Goal: Use online tool/utility: Utilize a website feature to perform a specific function

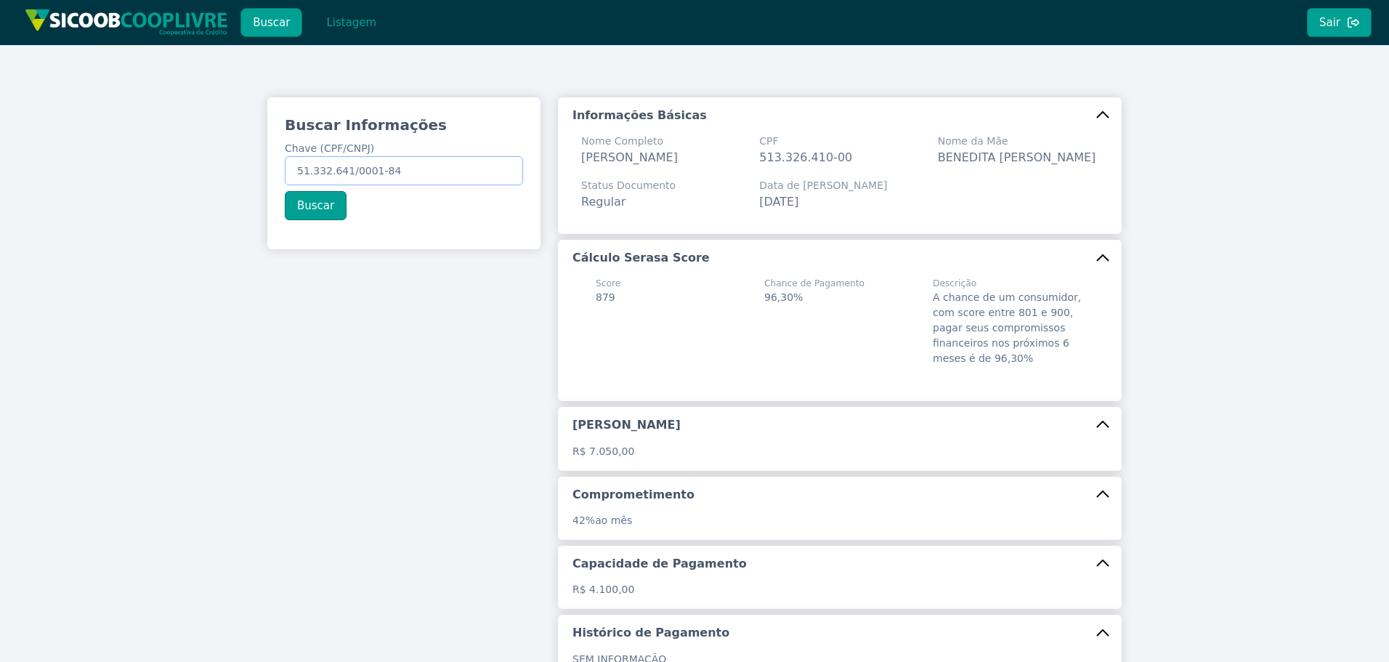
drag, startPoint x: 428, startPoint y: 172, endPoint x: 134, endPoint y: 179, distance: 294.2
click at [133, 179] on div "Buscar Informações Chave (CPF/CNPJ) 51.332.641/0001-84 Buscar Informações Básic…" at bounding box center [694, 442] width 1389 height 795
paste input "19.252.225/0001-63"
click at [307, 205] on button "Buscar" at bounding box center [316, 205] width 62 height 29
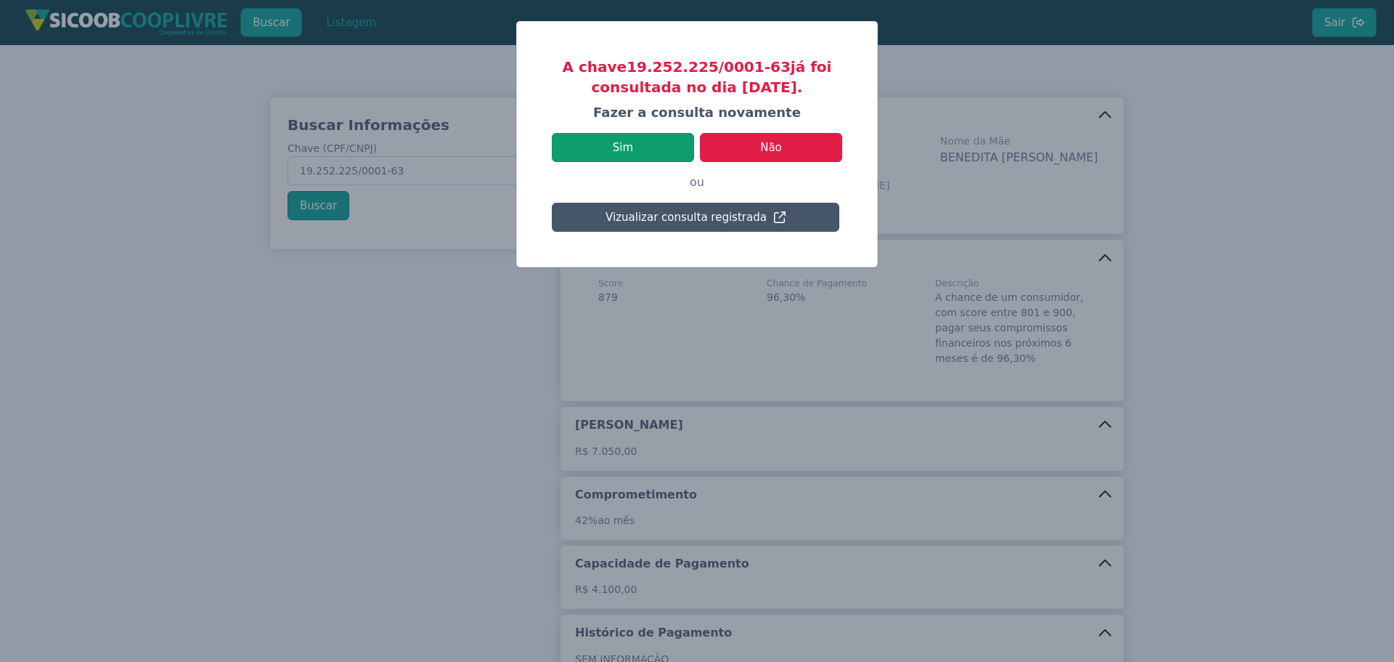
click at [654, 149] on button "Sim" at bounding box center [623, 147] width 142 height 29
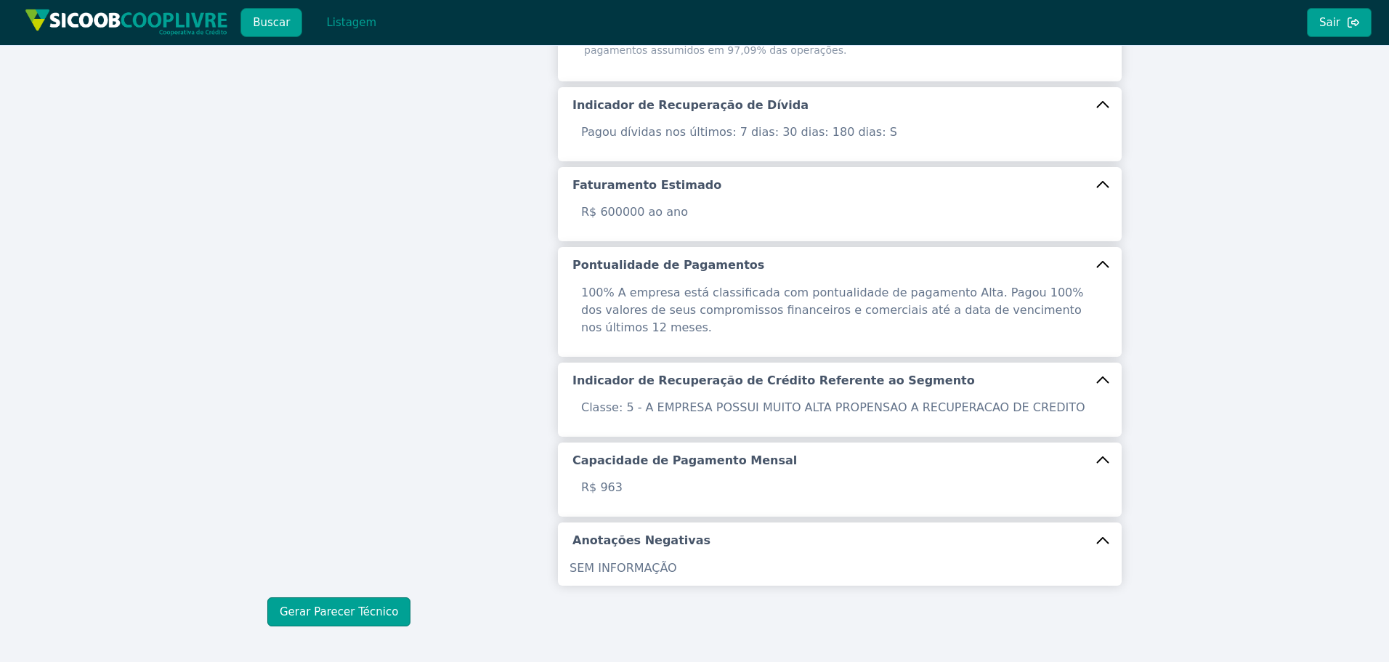
scroll to position [471, 0]
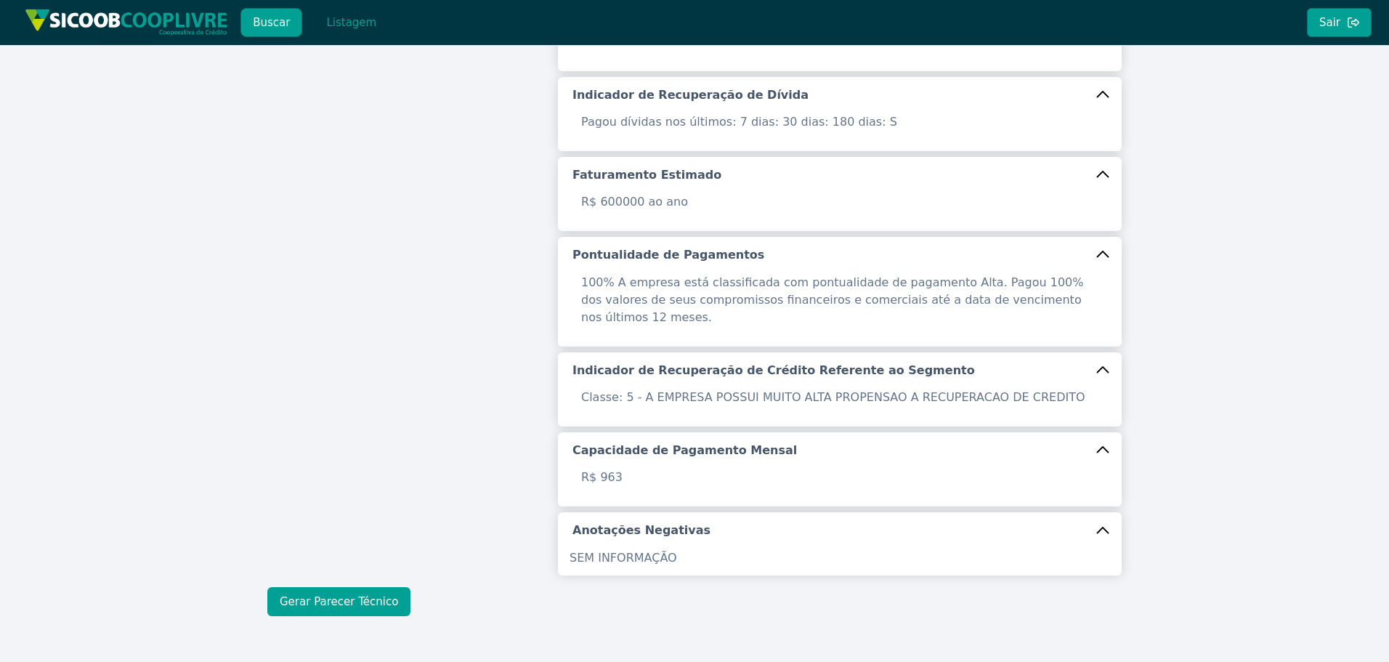
click at [344, 587] on button "Gerar Parecer Técnico" at bounding box center [338, 601] width 143 height 29
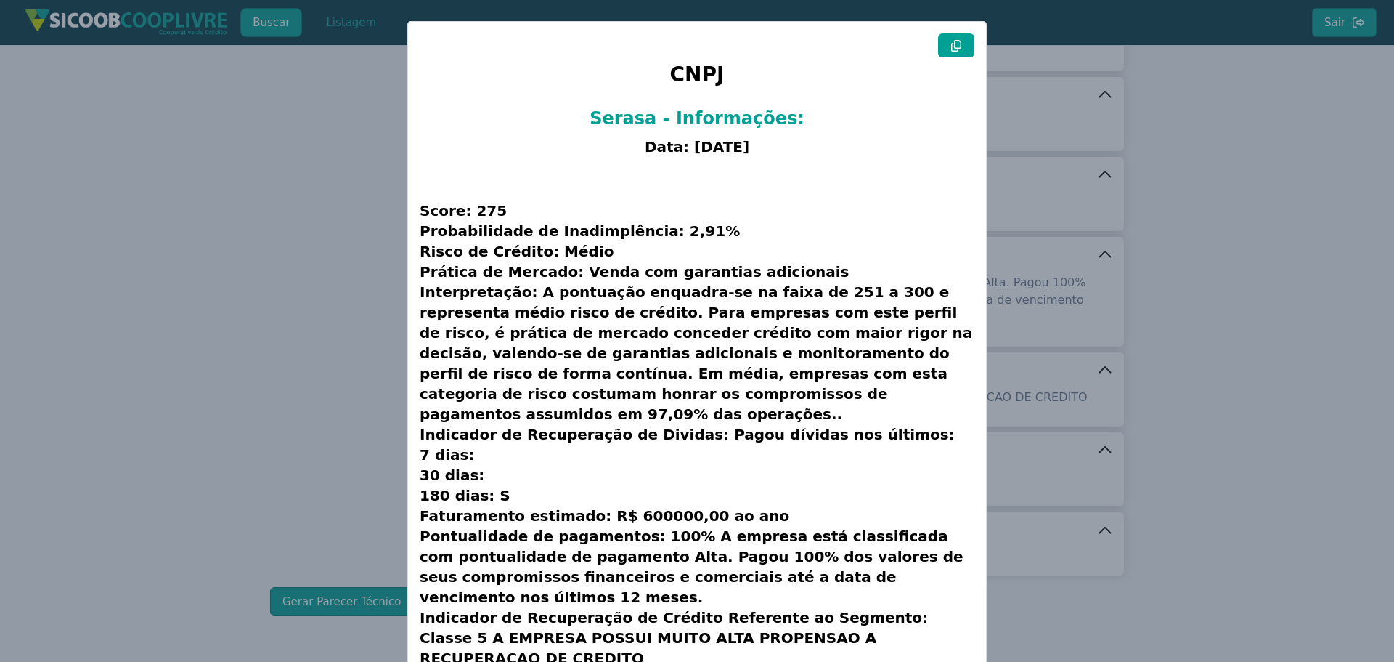
click at [950, 52] on button at bounding box center [956, 45] width 36 height 24
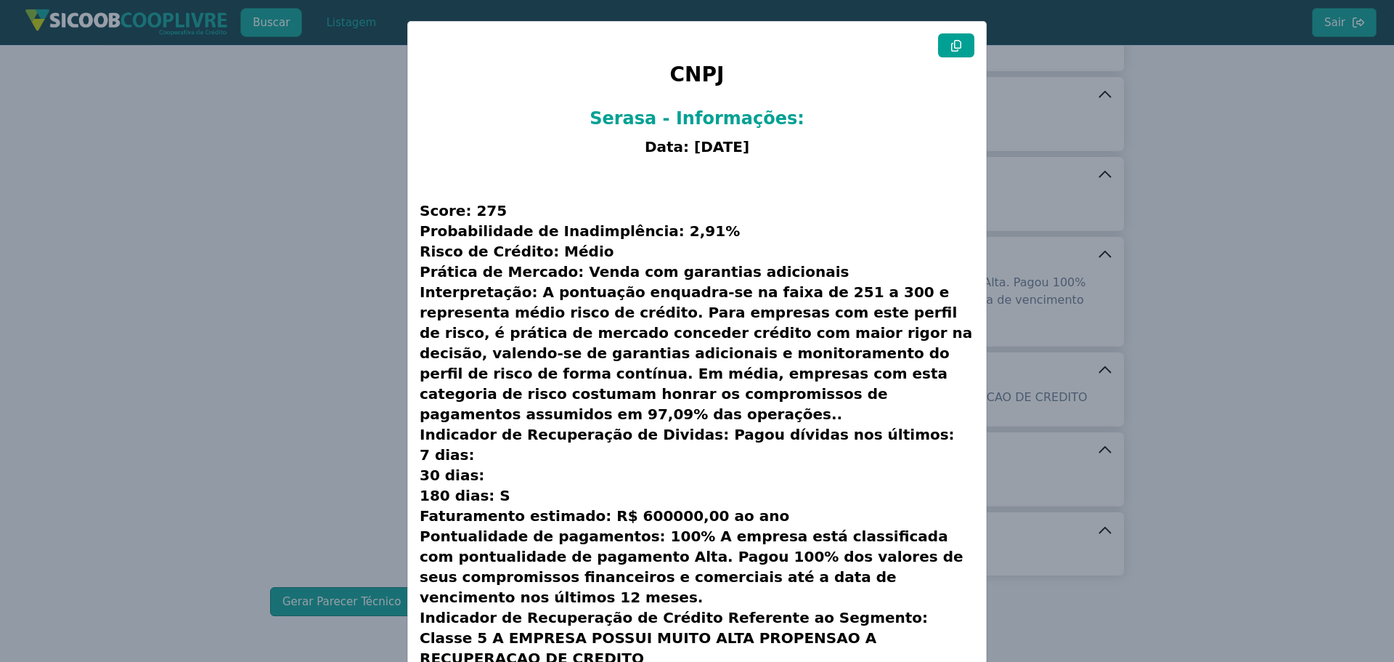
click at [950, 52] on button at bounding box center [956, 45] width 36 height 24
click at [206, 235] on modal-container "CNPJ Serasa - Informações: Data: [DATE] Score: 275 Probabilidade de Inadimplênc…" at bounding box center [697, 331] width 1394 height 662
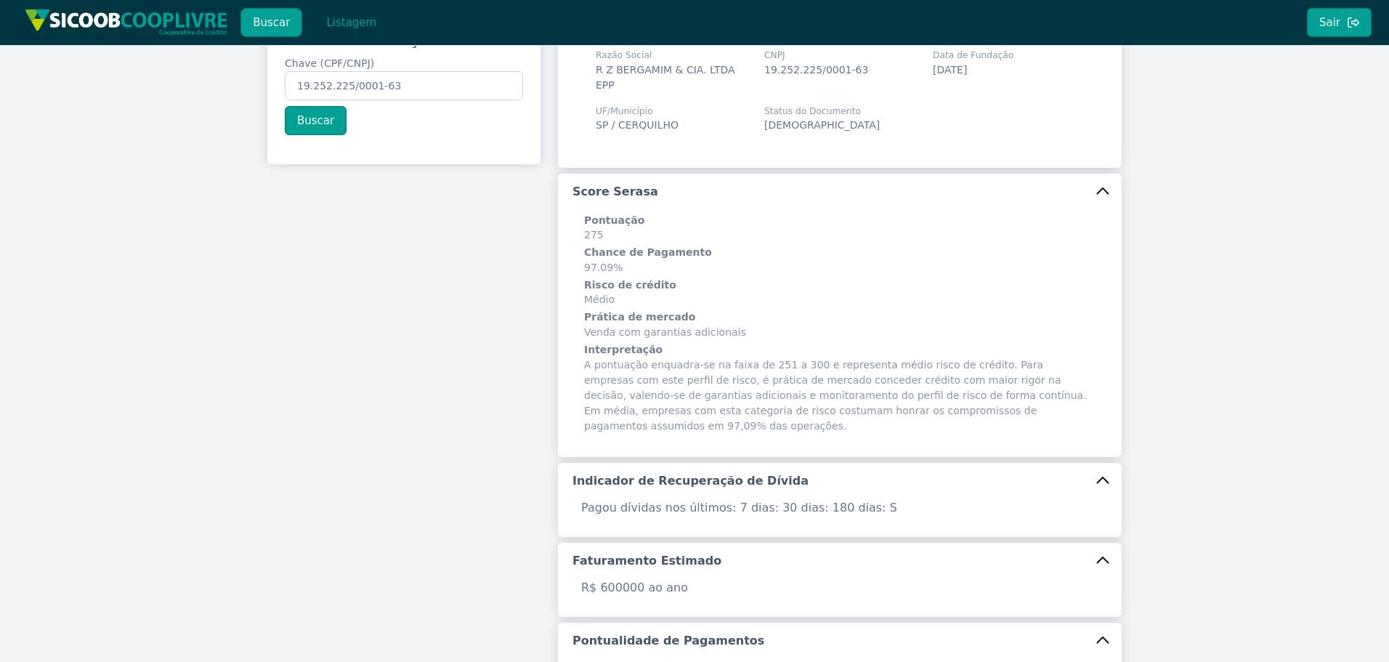
scroll to position [0, 0]
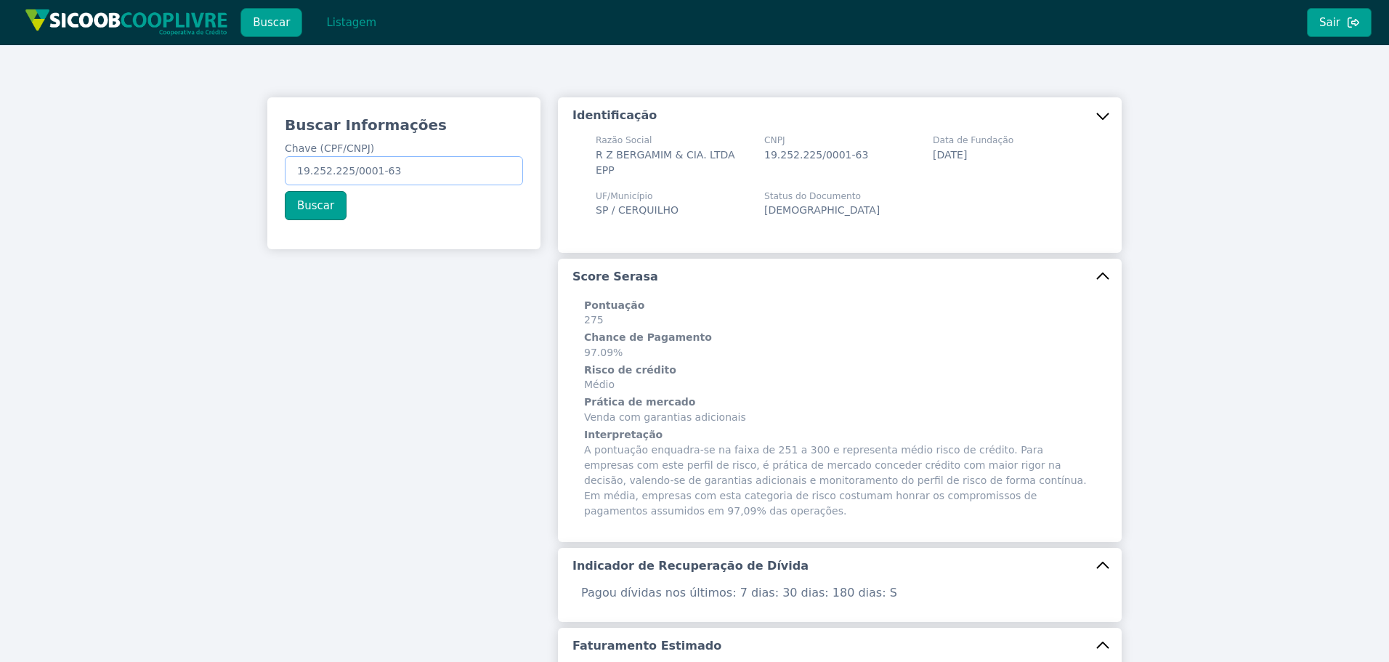
drag, startPoint x: 410, startPoint y: 176, endPoint x: 115, endPoint y: 164, distance: 295.1
click at [126, 165] on div "Buscar Informações Chave (CPF/CNPJ) 19.252.225/0001-63 Buscar Identificação Raz…" at bounding box center [694, 592] width 1389 height 1094
paste input "440.276.988-4"
type input "440.276.988-43"
click at [334, 210] on button "Buscar" at bounding box center [316, 205] width 62 height 29
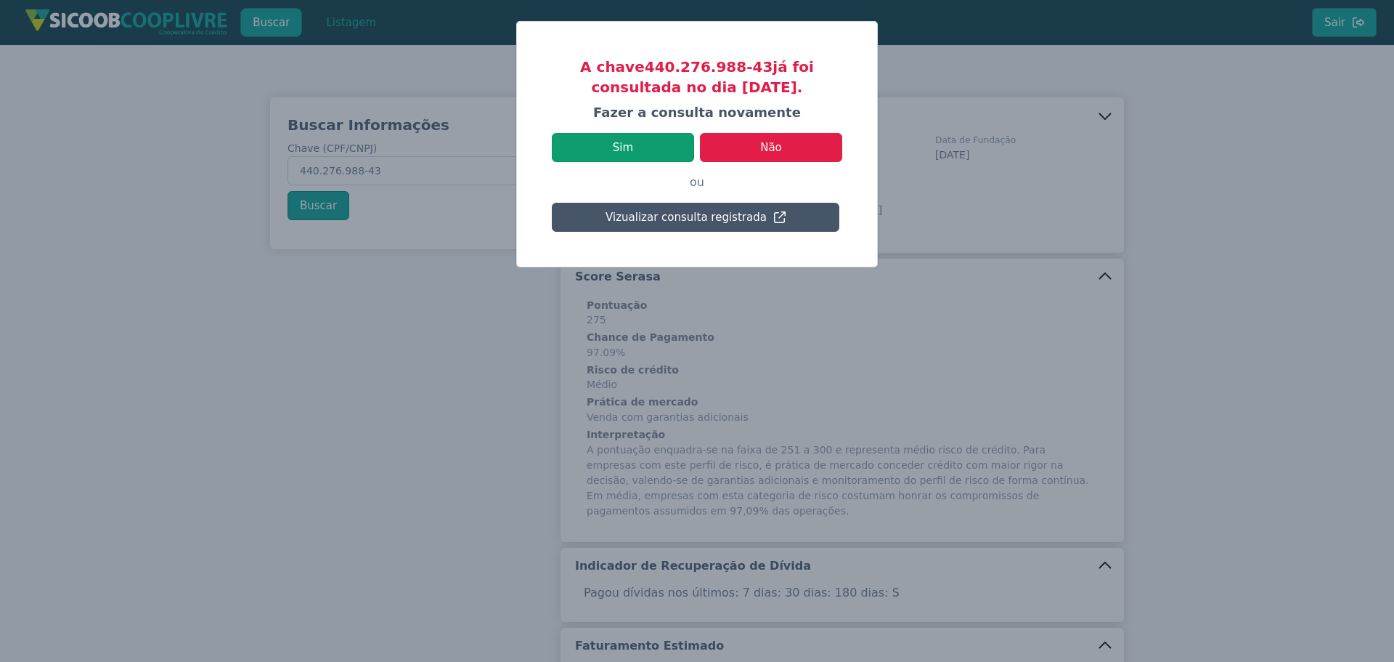
click at [676, 150] on button "Sim" at bounding box center [623, 147] width 142 height 29
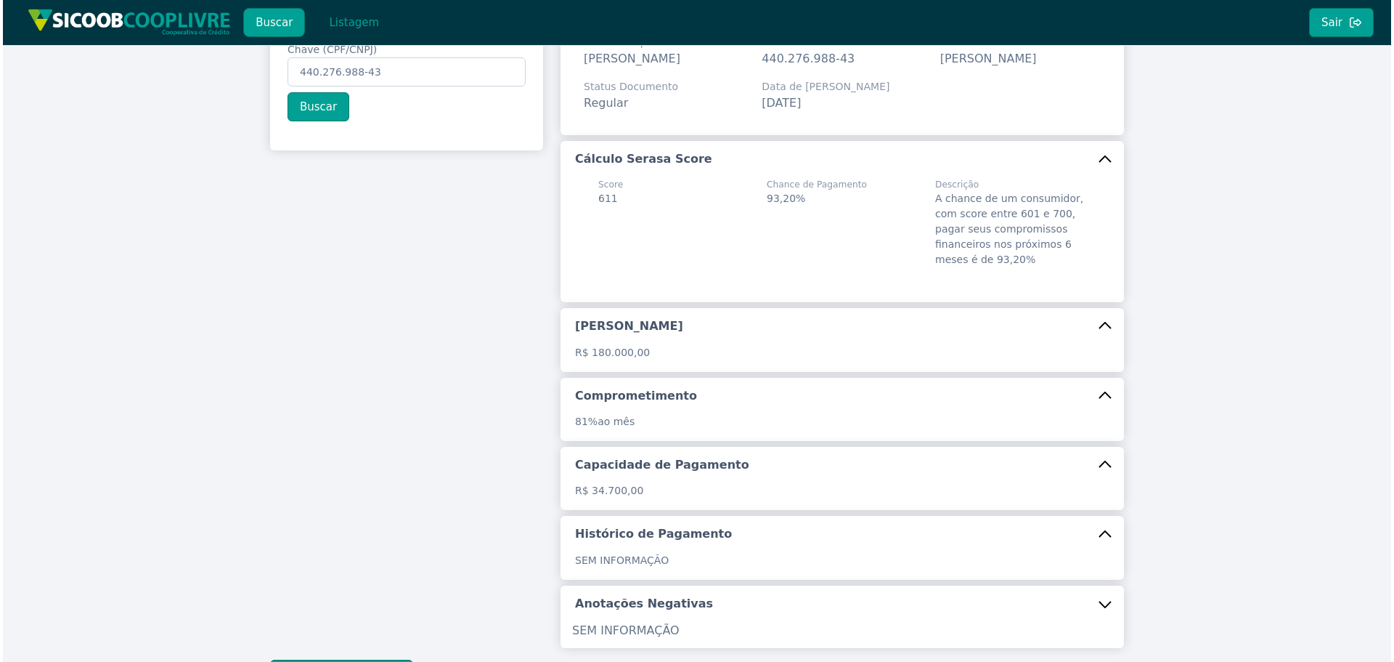
scroll to position [237, 0]
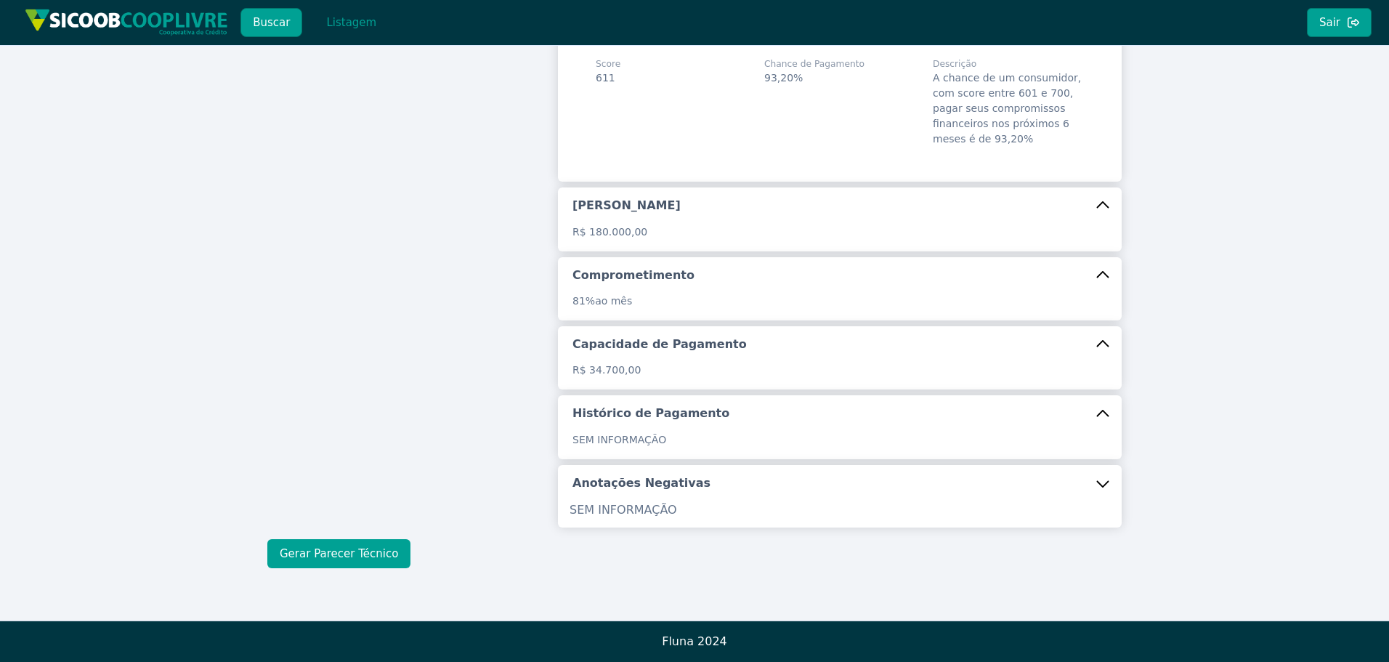
click at [362, 543] on button "Gerar Parecer Técnico" at bounding box center [338, 553] width 143 height 29
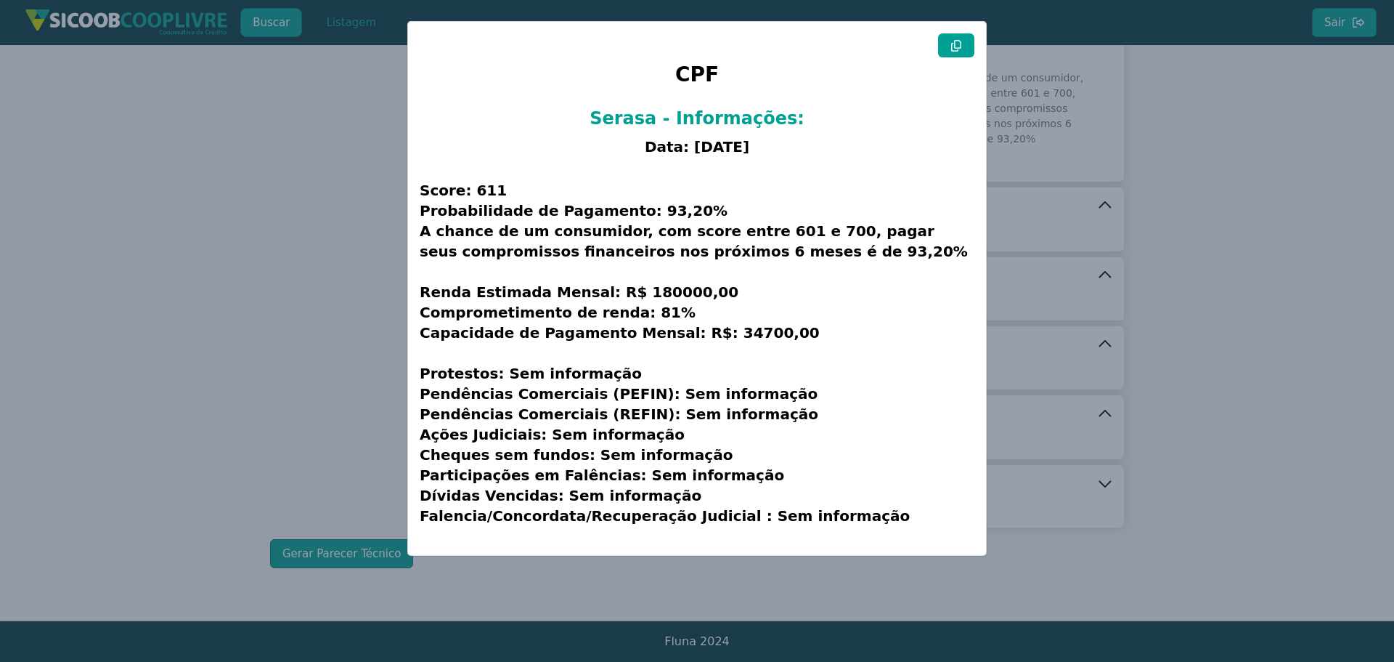
click at [963, 50] on button at bounding box center [956, 45] width 36 height 24
